Goal: Task Accomplishment & Management: Complete application form

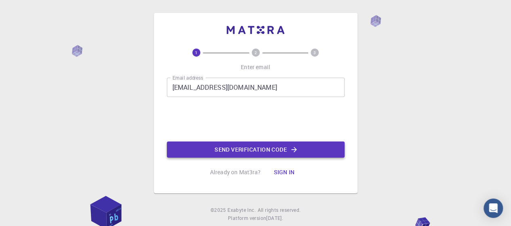
click at [232, 150] on button "Send verification code" at bounding box center [256, 149] width 178 height 16
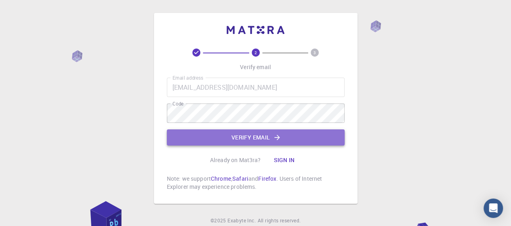
click at [243, 135] on button "Verify email" at bounding box center [256, 137] width 178 height 16
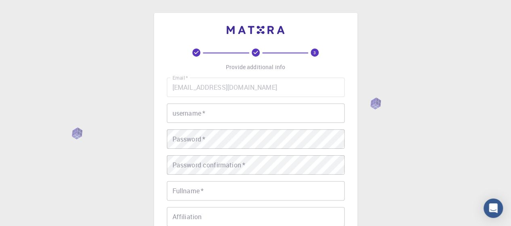
click at [278, 110] on input "username   *" at bounding box center [256, 112] width 178 height 19
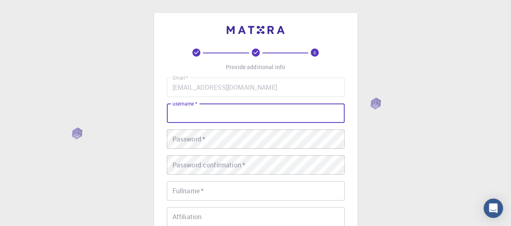
type input "t"
type input "Tehmina"
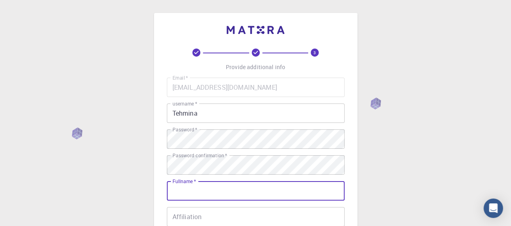
click at [214, 189] on input "Fullname   *" at bounding box center [256, 190] width 178 height 19
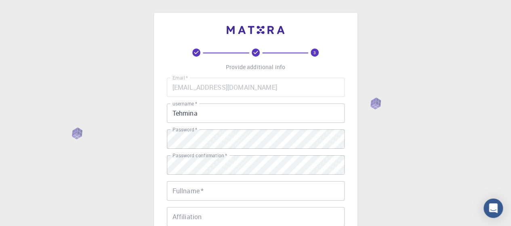
click at [406, 168] on div "3 Provide additional info Email   * [EMAIL_ADDRESS][DOMAIN_NAME] Email   * user…" at bounding box center [255, 205] width 511 height 411
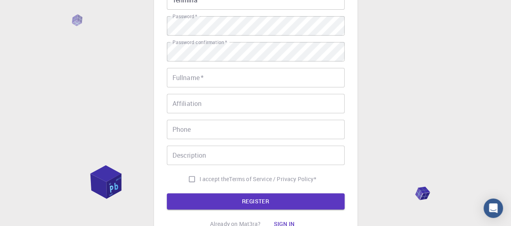
scroll to position [97, 0]
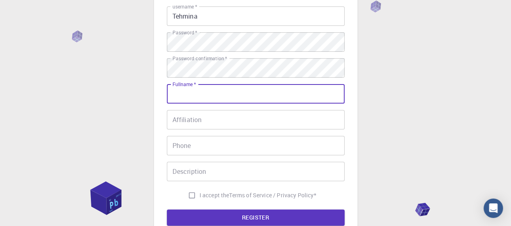
click at [244, 95] on input "Fullname   *" at bounding box center [256, 93] width 178 height 19
type input "[PERSON_NAME]"
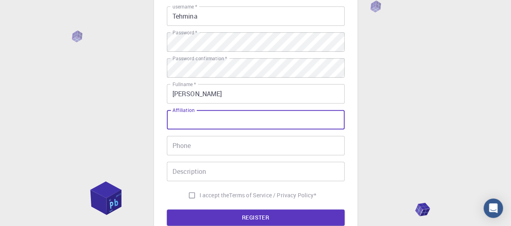
click at [228, 122] on input "Affiliation" at bounding box center [256, 119] width 178 height 19
type input "University"
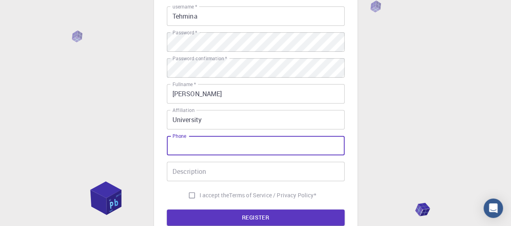
click at [217, 142] on input "Phone" at bounding box center [256, 145] width 178 height 19
type input "03052511759"
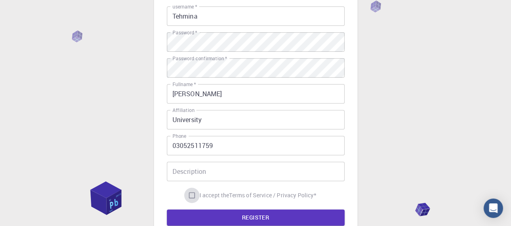
click at [189, 196] on input "I accept the Terms of Service / Privacy Policy *" at bounding box center [191, 194] width 15 height 15
checkbox input "true"
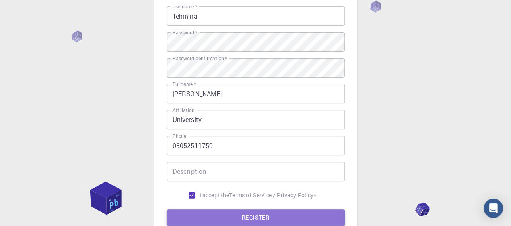
click at [205, 216] on button "REGISTER" at bounding box center [256, 217] width 178 height 16
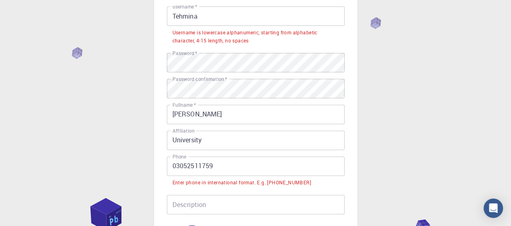
click at [171, 168] on input "03052511759" at bounding box center [256, 165] width 178 height 19
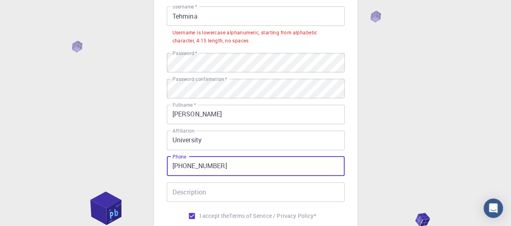
click at [171, 168] on input "[PHONE_NUMBER]" at bounding box center [256, 165] width 178 height 19
click at [179, 167] on input "[PHONE_NUMBER]" at bounding box center [256, 165] width 178 height 19
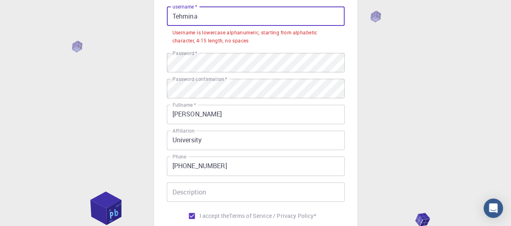
click at [235, 17] on input "Tehmina" at bounding box center [256, 15] width 178 height 19
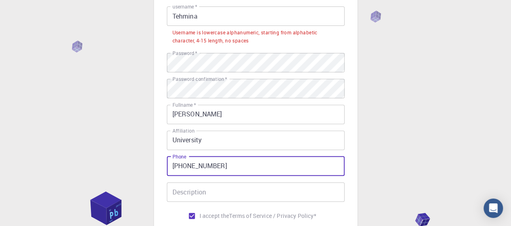
click at [203, 158] on input "[PHONE_NUMBER]" at bounding box center [256, 165] width 178 height 19
click at [179, 167] on input "[PHONE_NUMBER]" at bounding box center [256, 165] width 178 height 19
click at [192, 166] on input "[PHONE_NUMBER]" at bounding box center [256, 165] width 178 height 19
type input "[PHONE_NUMBER]"
click at [400, 183] on div "3 Provide additional info Email   * [EMAIL_ADDRESS][DOMAIN_NAME] Email   * user…" at bounding box center [255, 119] width 511 height 432
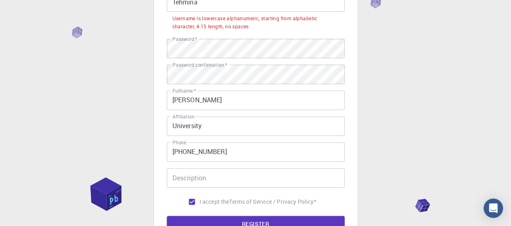
scroll to position [113, 0]
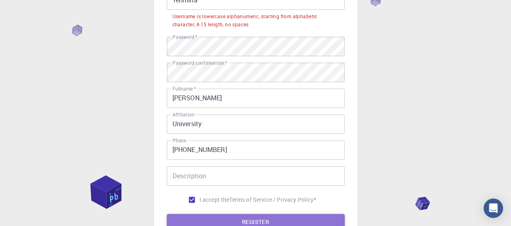
click at [315, 222] on button "REGISTER" at bounding box center [256, 222] width 178 height 16
click at [320, 219] on button "REGISTER" at bounding box center [256, 222] width 178 height 16
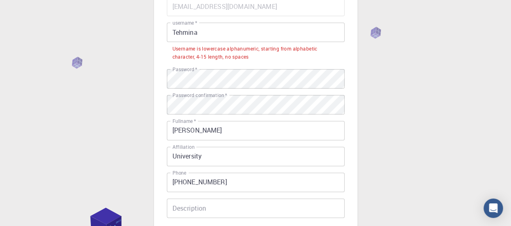
scroll to position [65, 0]
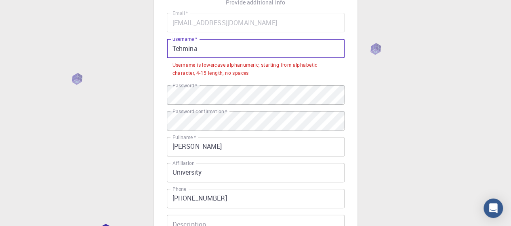
click at [206, 45] on input "Tehmina" at bounding box center [256, 48] width 178 height 19
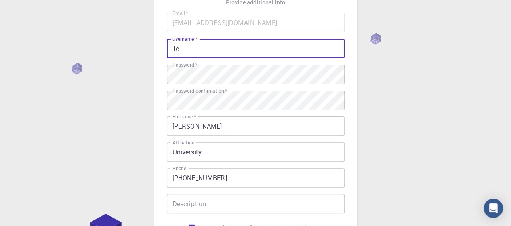
type input "T"
type input "tehminajabeen"
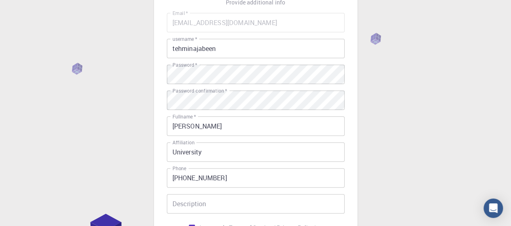
click at [411, 103] on div "3 Provide additional info Email   * [EMAIL_ADDRESS][DOMAIN_NAME] Email   * user…" at bounding box center [255, 140] width 511 height 411
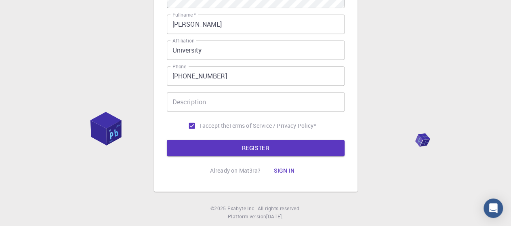
scroll to position [186, 0]
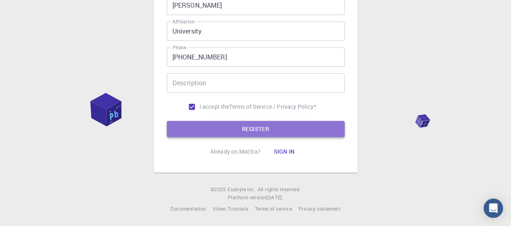
click at [306, 127] on button "REGISTER" at bounding box center [256, 129] width 178 height 16
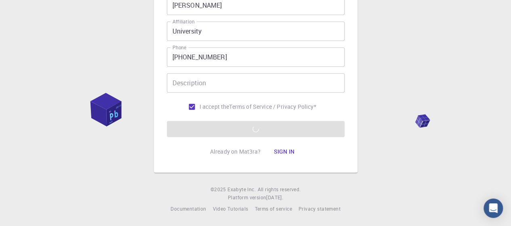
click at [414, 64] on div "3 Provide additional info Email   * [EMAIL_ADDRESS][DOMAIN_NAME] Email   * user…" at bounding box center [255, 20] width 511 height 411
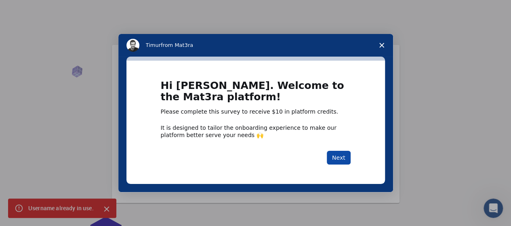
click at [336, 156] on button "Next" at bounding box center [339, 158] width 24 height 14
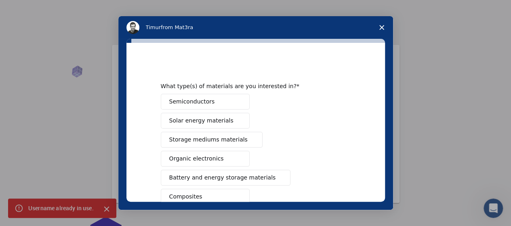
scroll to position [139, 0]
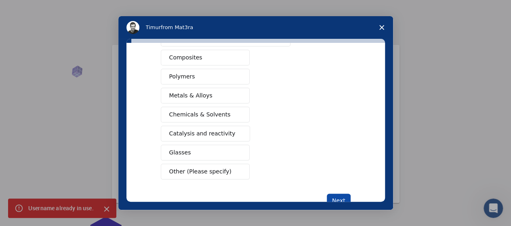
click at [338, 194] on button "Next" at bounding box center [339, 201] width 24 height 14
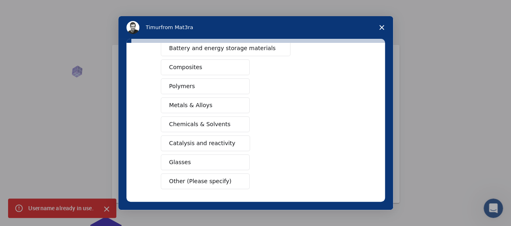
scroll to position [123, 0]
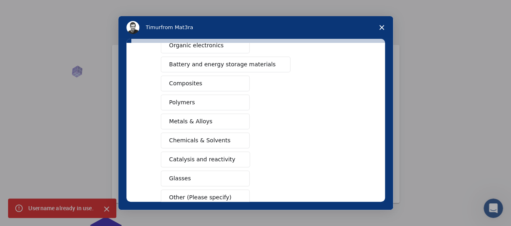
click at [338, 193] on div "Semiconductors Solar energy materials Storage mediums materials Organic electro…" at bounding box center [256, 93] width 190 height 225
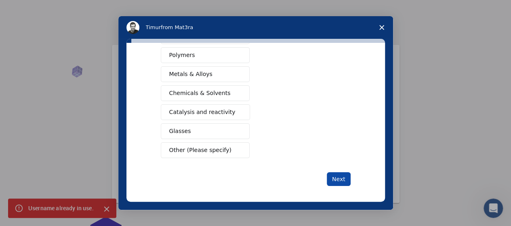
click at [339, 176] on button "Next" at bounding box center [339, 179] width 24 height 14
click at [338, 173] on button "Next" at bounding box center [339, 179] width 24 height 14
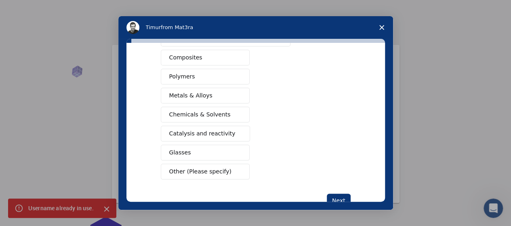
scroll to position [129, 0]
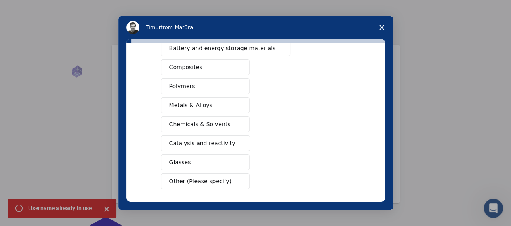
click at [201, 122] on span "Chemicals & Solvents" at bounding box center [199, 124] width 61 height 8
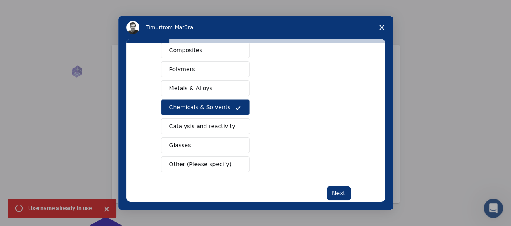
scroll to position [161, 0]
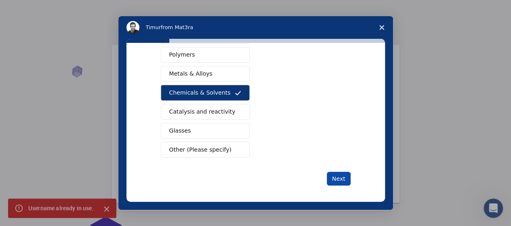
click at [335, 175] on button "Next" at bounding box center [339, 179] width 24 height 14
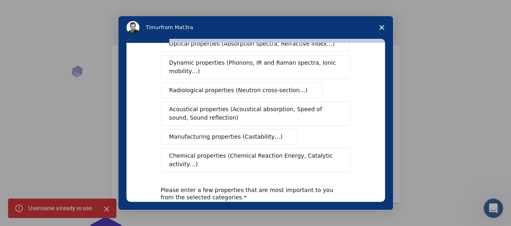
scroll to position [0, 0]
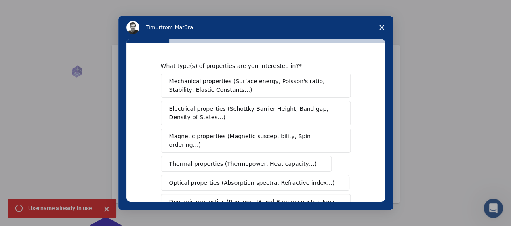
click at [255, 84] on span "Mechanical properties (Surface energy, Poisson's ratio, Stability, Elastic Cons…" at bounding box center [253, 85] width 168 height 17
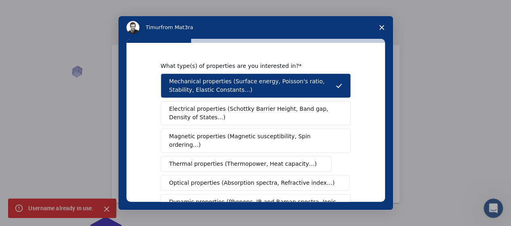
click at [240, 116] on span "Electrical properties (Schottky Barrier Height, Band gap, Density of States…)" at bounding box center [253, 113] width 168 height 17
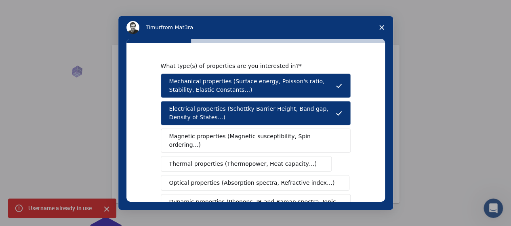
click at [318, 76] on button "Mechanical properties (Surface energy, Poisson's ratio, Stability, Elastic Cons…" at bounding box center [256, 86] width 190 height 24
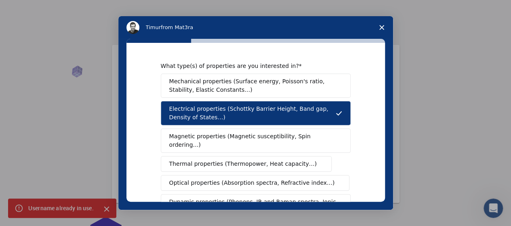
scroll to position [139, 0]
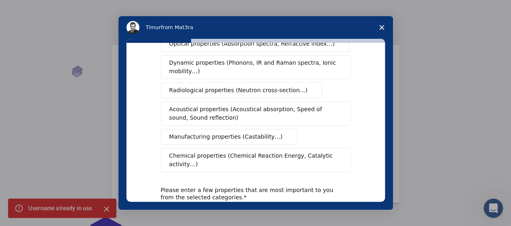
click at [183, 205] on textarea "Enter text..." at bounding box center [256, 221] width 190 height 33
type textarea "nnnnnnnnnnnn"
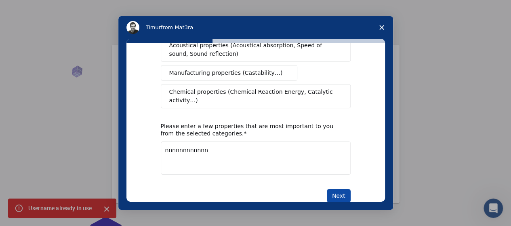
click at [333, 189] on button "Next" at bounding box center [339, 196] width 24 height 14
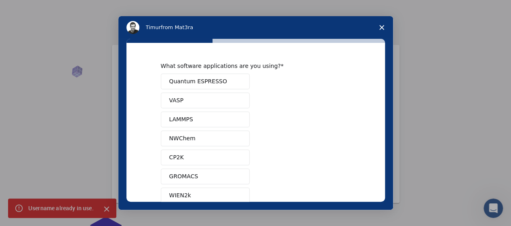
scroll to position [103, 0]
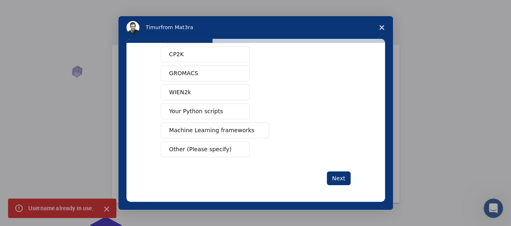
click at [259, 147] on div "Quantum ESPRESSO VASP LAMMPS NWChem CP2K GROMACS WIEN2k Your Python scripts Mac…" at bounding box center [256, 64] width 190 height 187
click at [232, 147] on button "Other (Please specify)" at bounding box center [205, 149] width 89 height 16
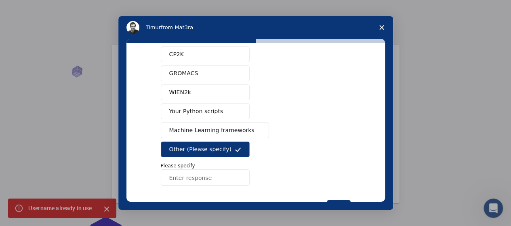
scroll to position [0, 0]
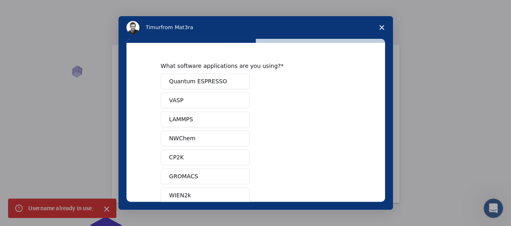
click at [205, 83] on span "Quantum ESPRESSO" at bounding box center [198, 81] width 58 height 8
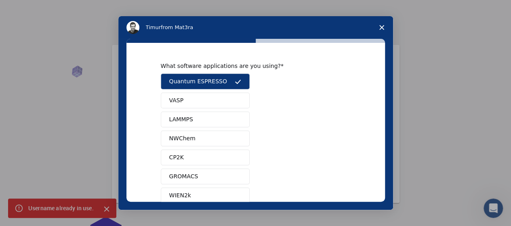
scroll to position [131, 0]
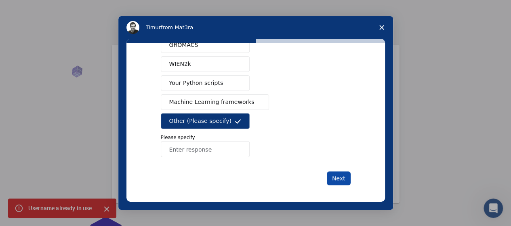
click at [341, 171] on button "Next" at bounding box center [339, 178] width 24 height 14
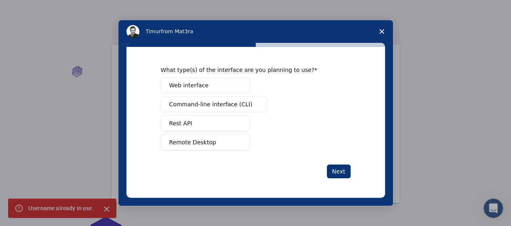
scroll to position [0, 0]
click at [377, 33] on span "Close survey" at bounding box center [382, 31] width 23 height 23
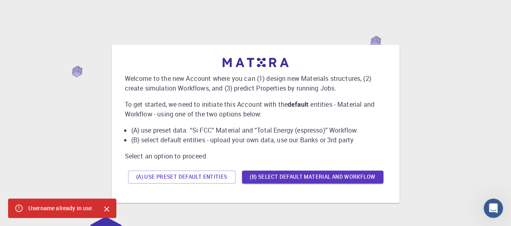
click at [427, 107] on div "Welcome to the new Account where you can (1) design new Materials structures, (…" at bounding box center [256, 124] width 492 height 202
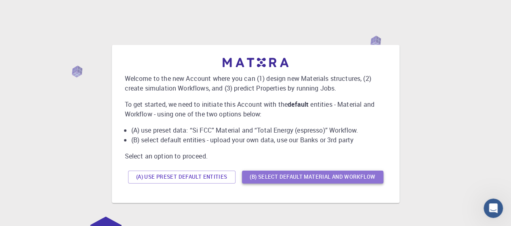
click at [364, 176] on button "(B) Select default material and workflow" at bounding box center [312, 177] width 141 height 13
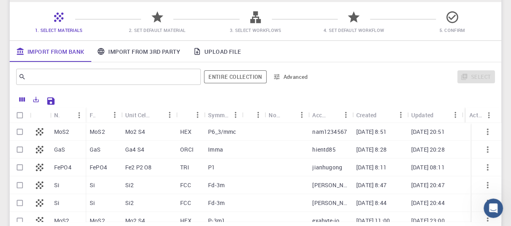
scroll to position [45, 0]
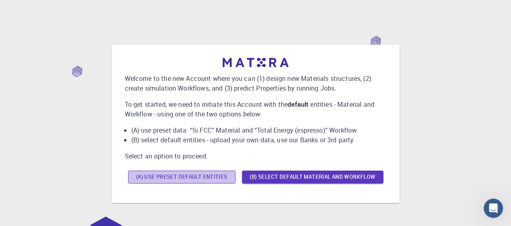
click at [205, 175] on button "(A) Use preset default entities" at bounding box center [181, 177] width 107 height 13
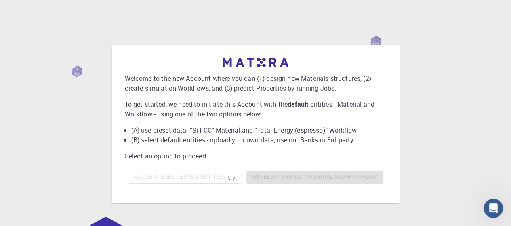
click at [432, 101] on div "Welcome to the new Account where you can (1) design new Materials structures, (…" at bounding box center [256, 124] width 492 height 202
